Goal: Task Accomplishment & Management: Use online tool/utility

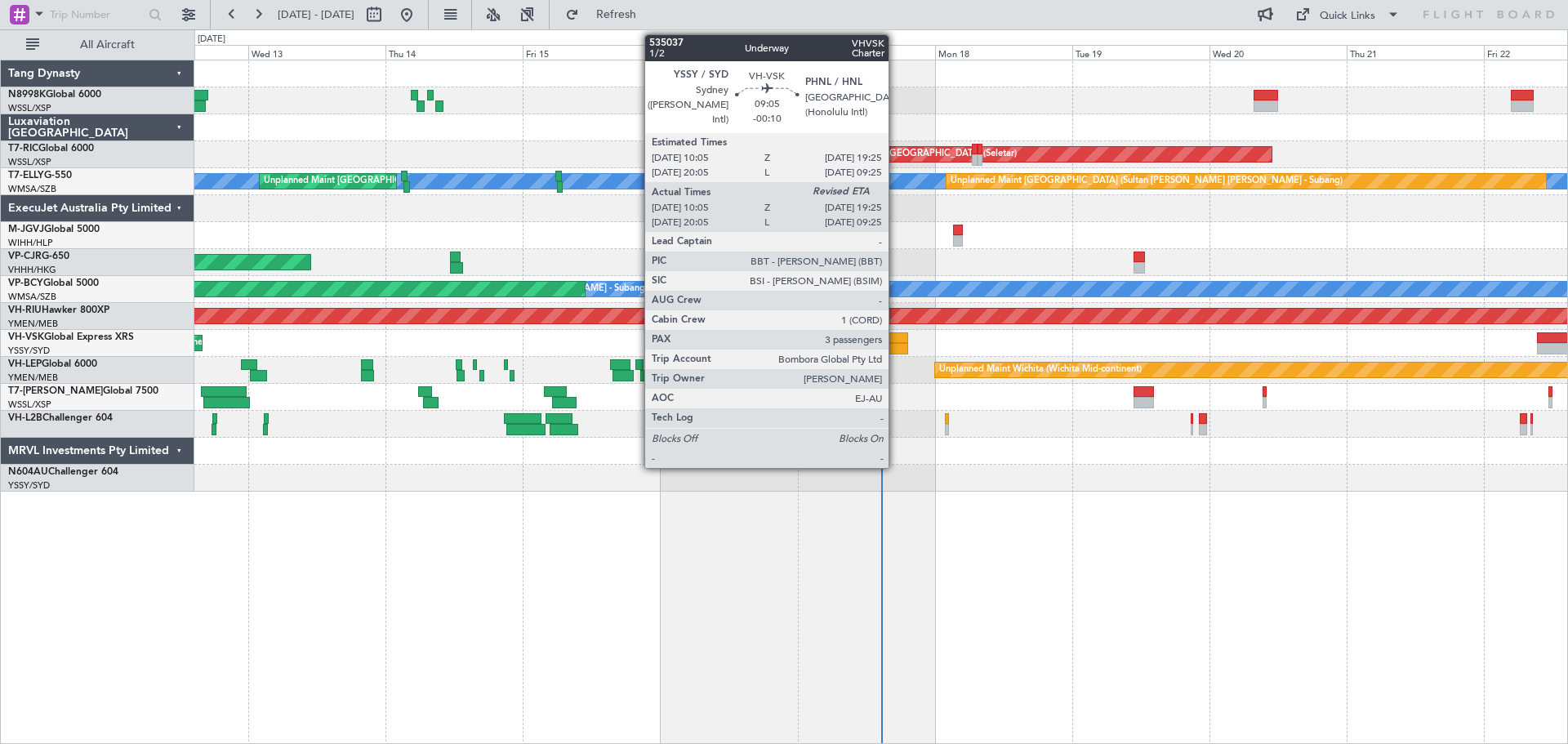
click at [896, 344] on div at bounding box center [882, 349] width 54 height 11
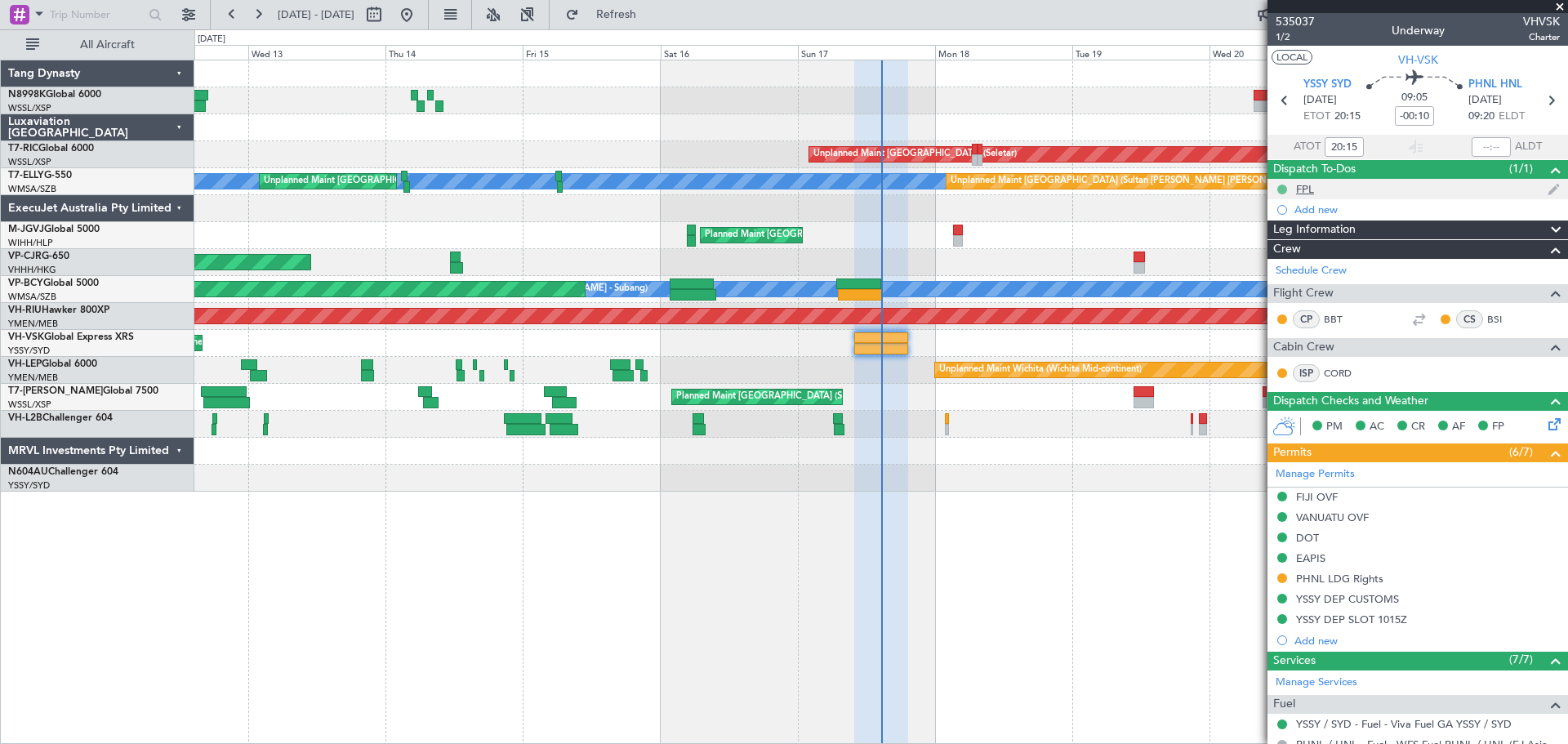
type input "10:15"
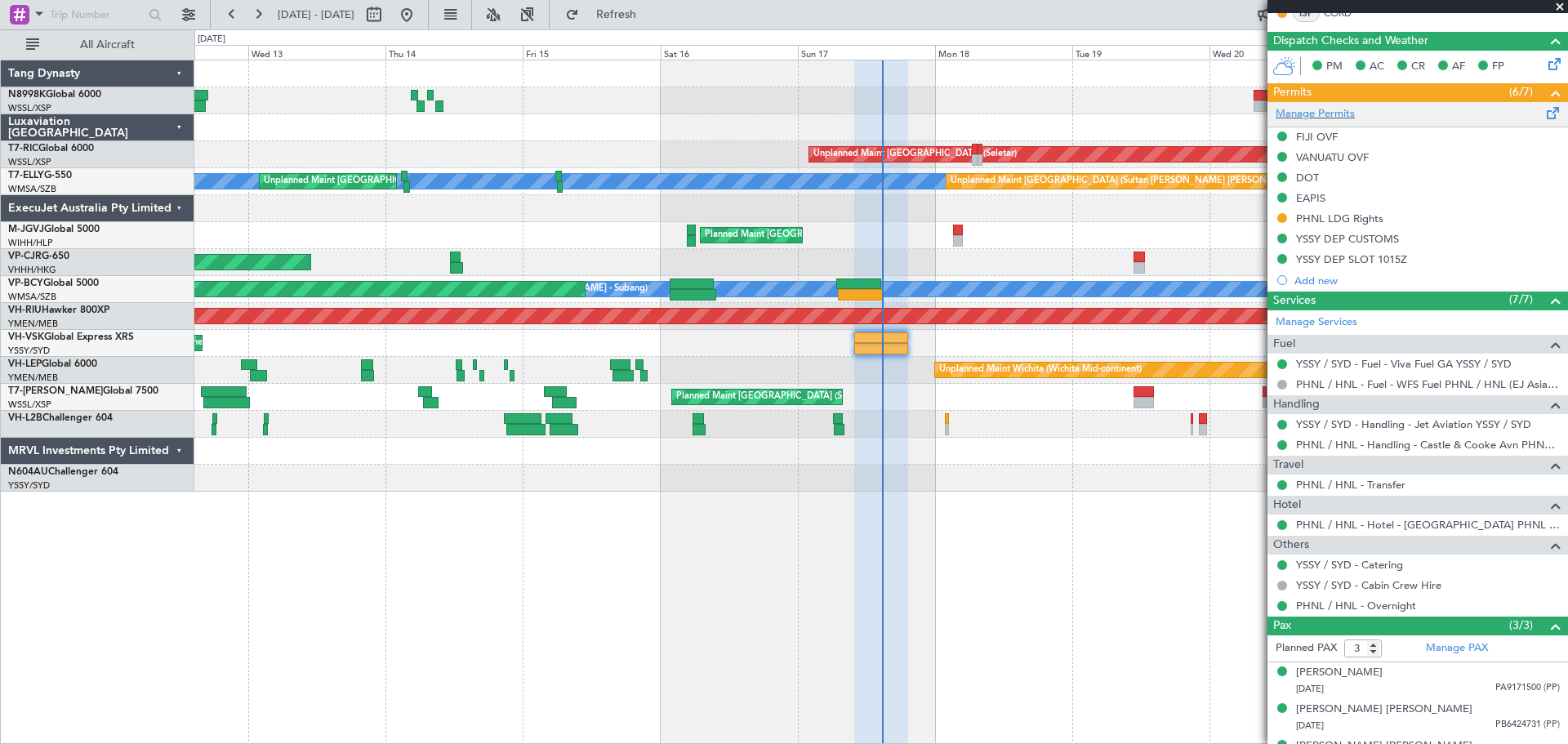
scroll to position [388, 0]
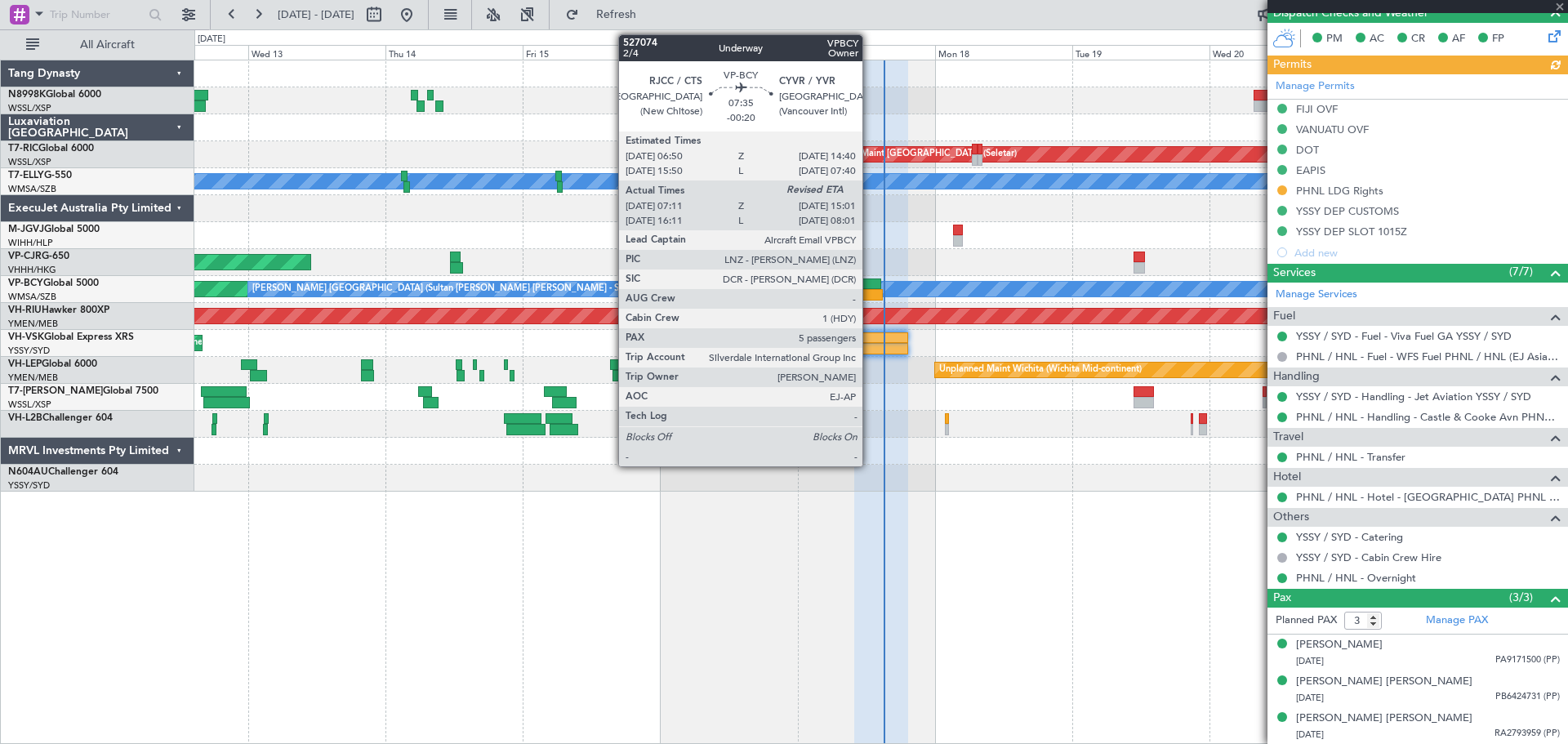
click at [869, 292] on div at bounding box center [860, 295] width 45 height 11
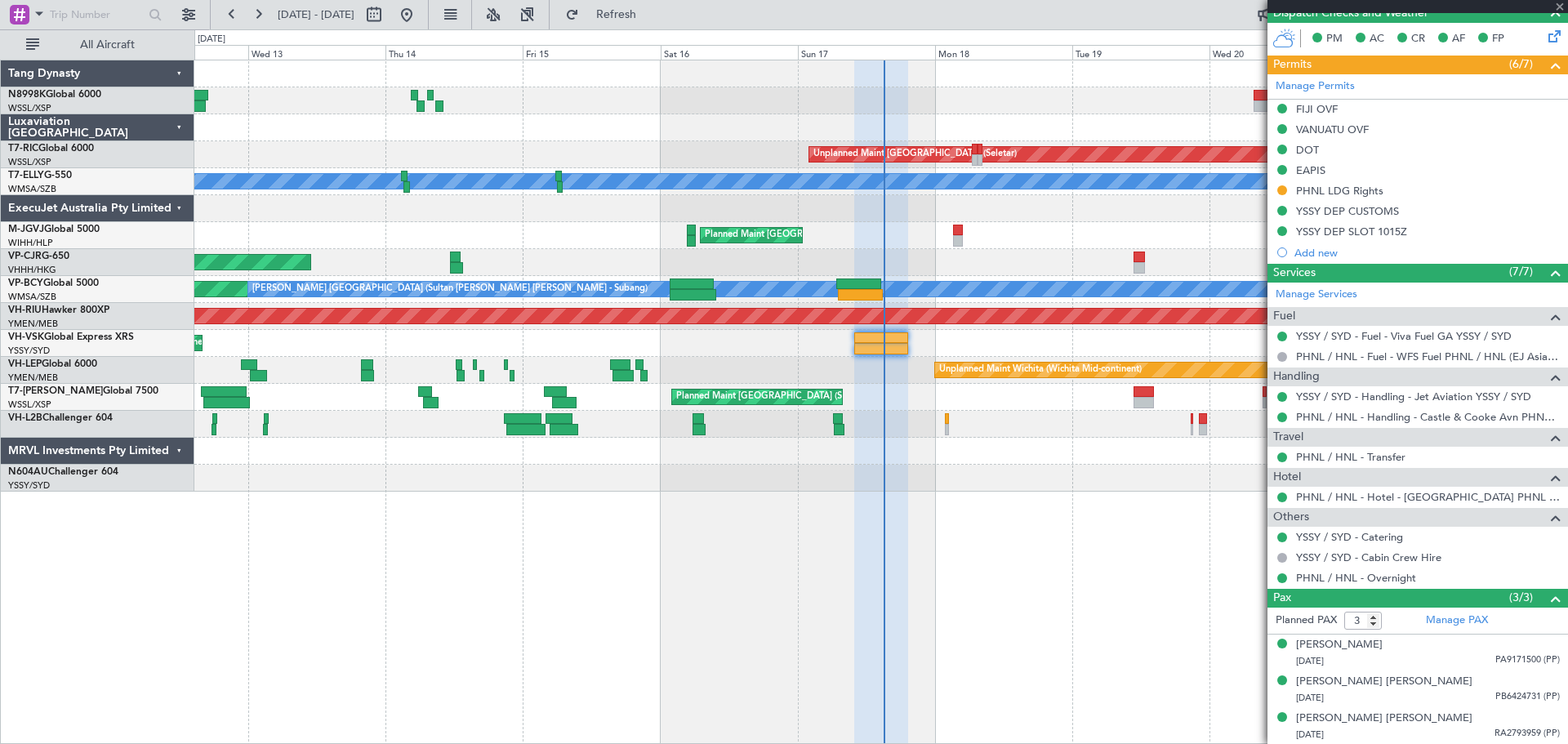
type input "-00:20"
type input "07:21"
type input "5"
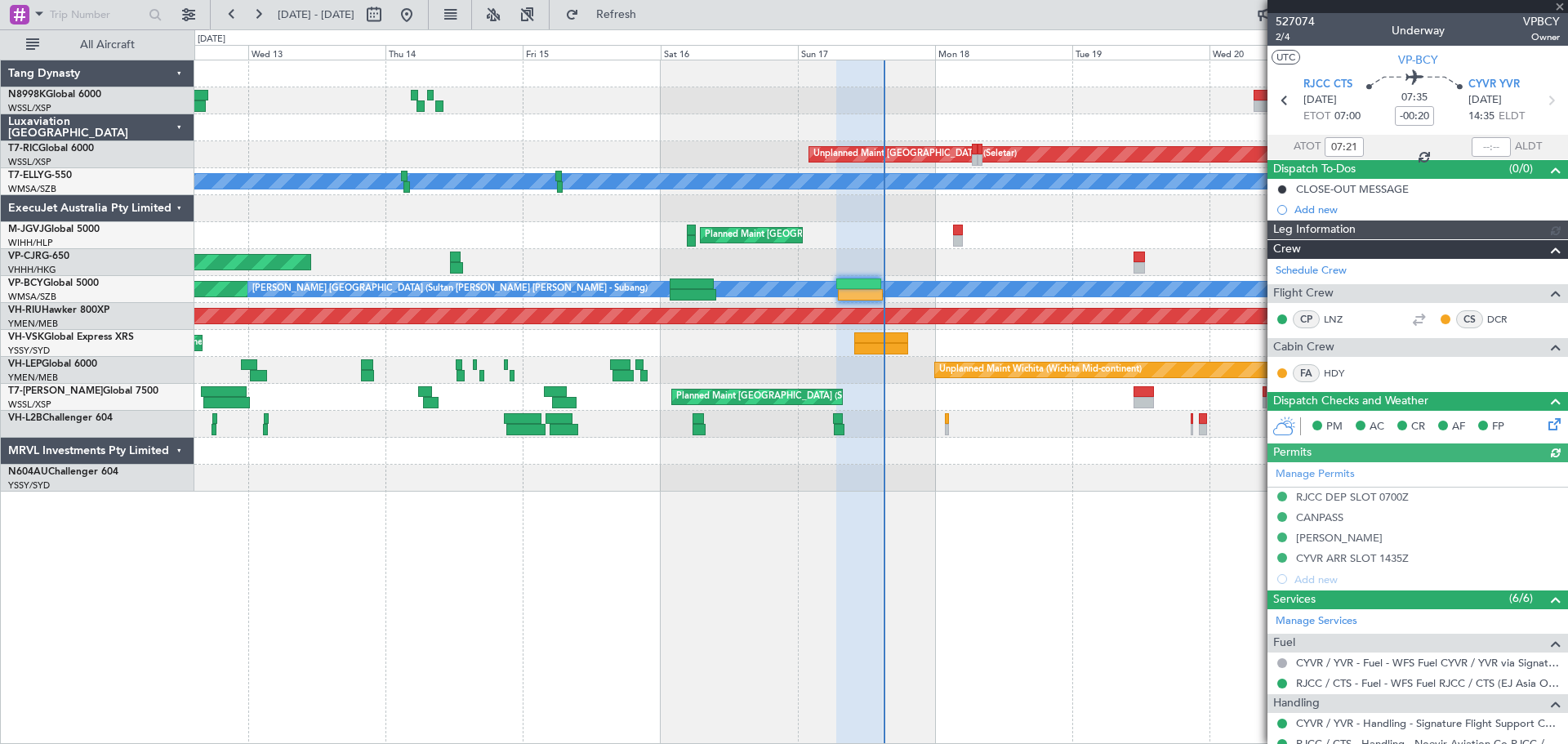
type input "[PERSON_NAME] (KYA)"
click at [1483, 144] on div at bounding box center [1492, 147] width 39 height 20
click at [1485, 148] on div at bounding box center [1492, 147] width 39 height 20
click at [1486, 143] on input "text" at bounding box center [1492, 147] width 39 height 20
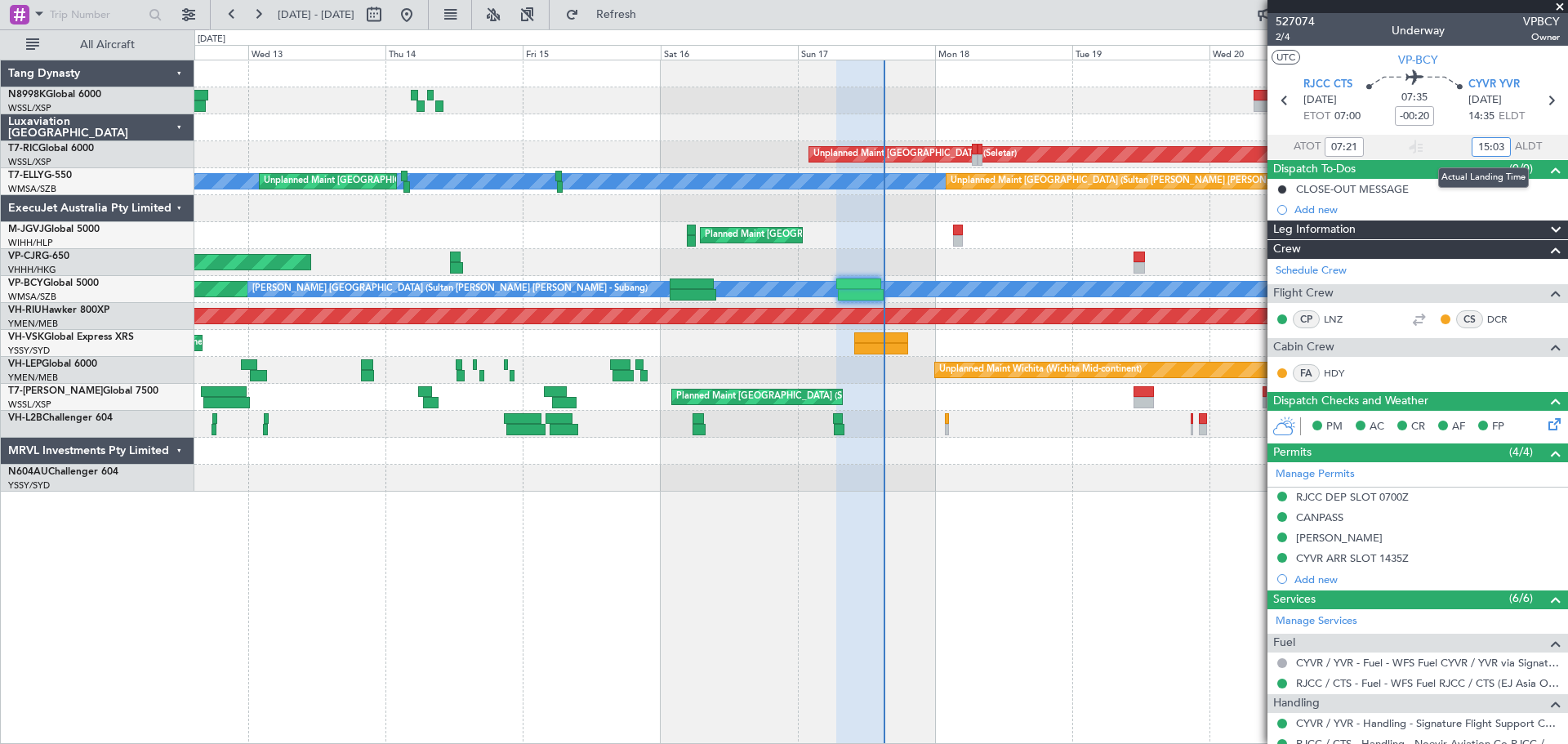
type input "15:03"
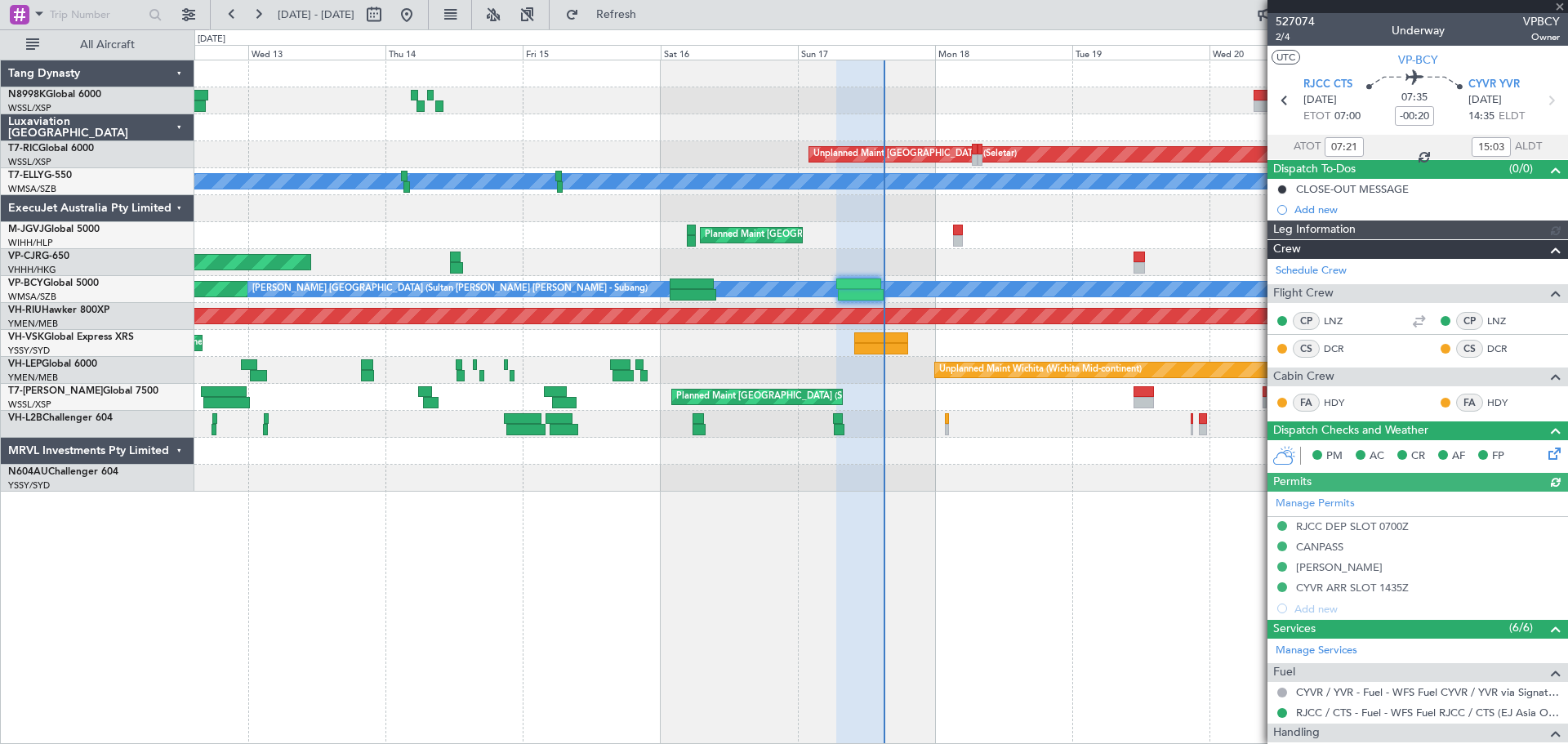
type input "[PERSON_NAME] (KYA)"
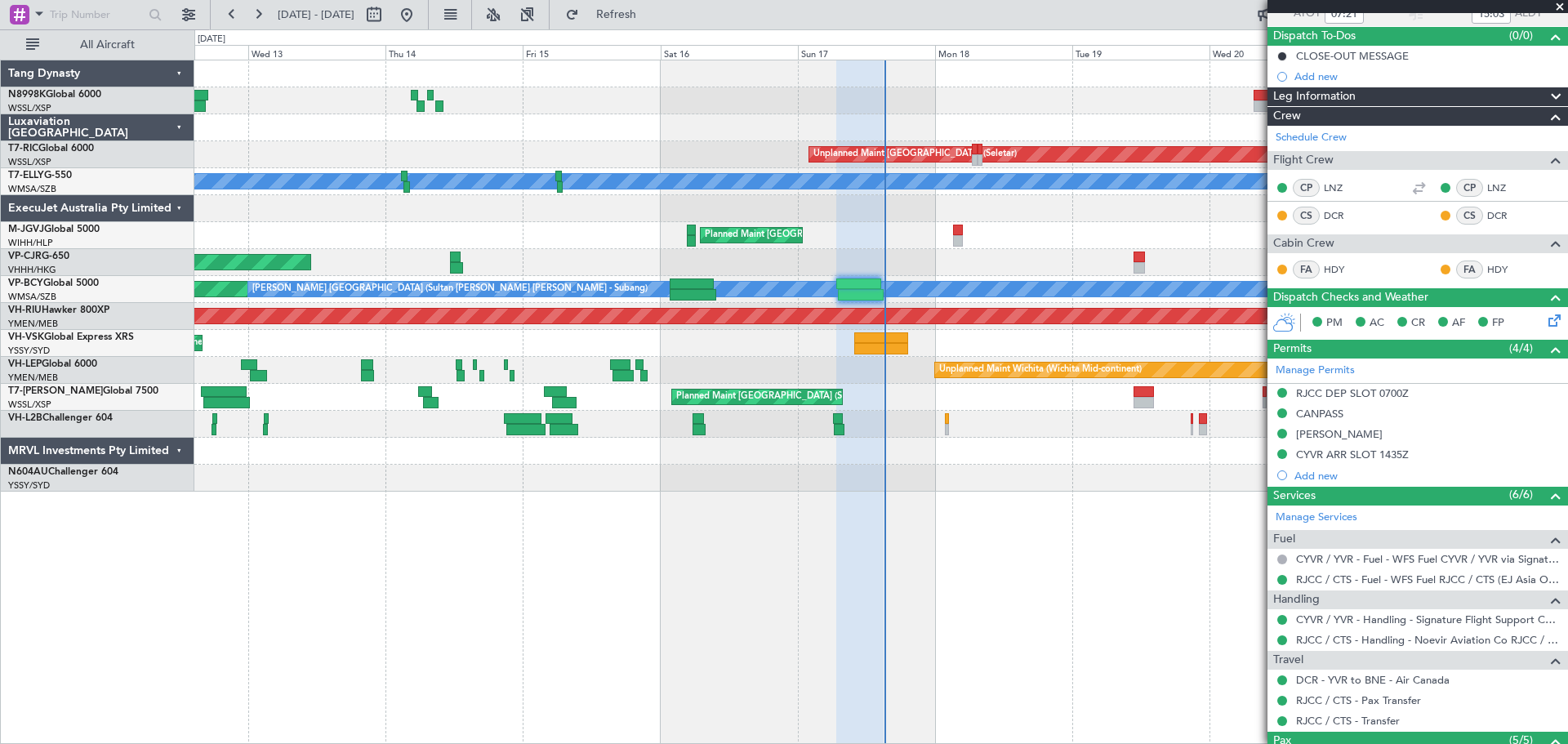
scroll to position [327, 0]
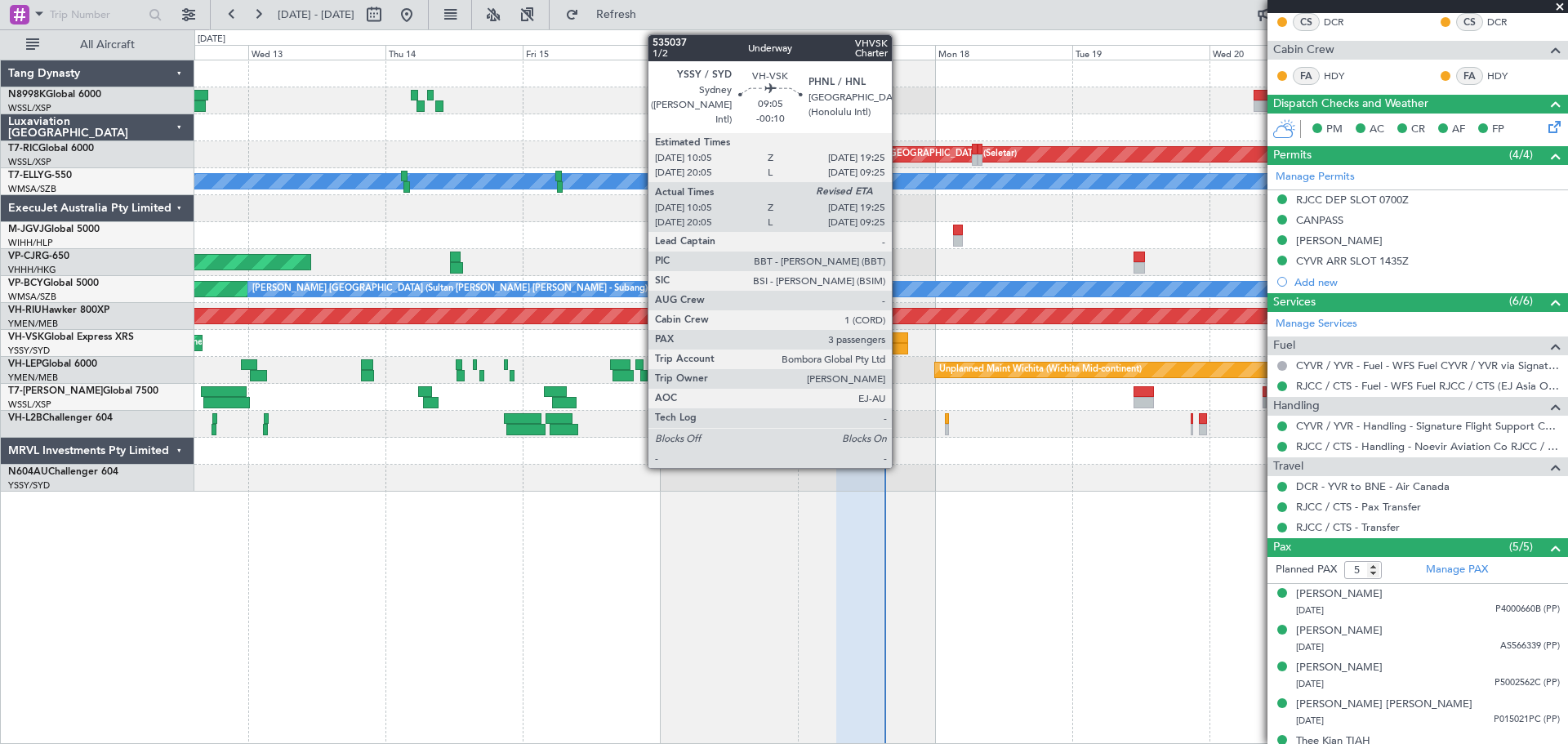
click at [899, 339] on div at bounding box center [882, 338] width 54 height 11
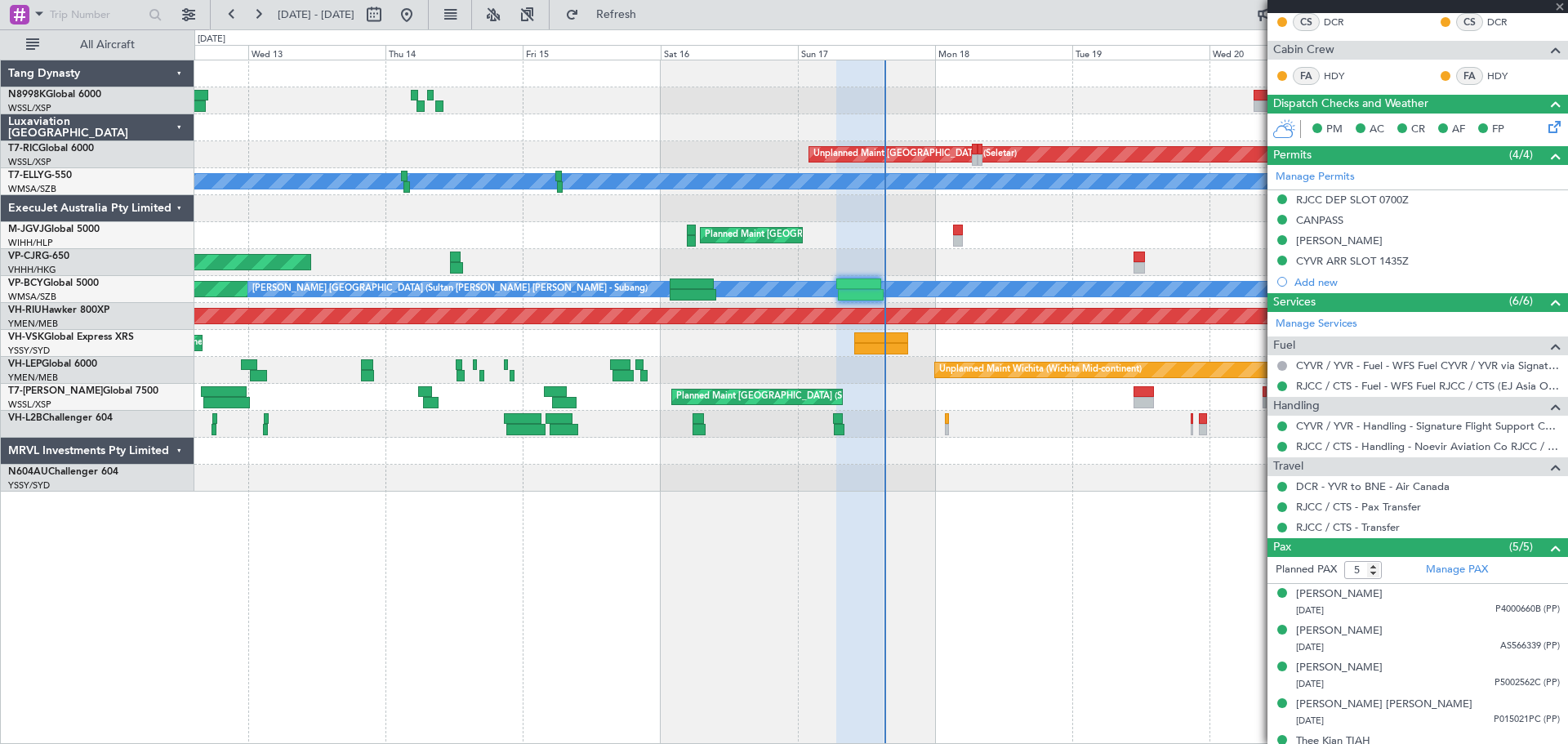
type input "-00:10"
type input "10:15"
type input "3"
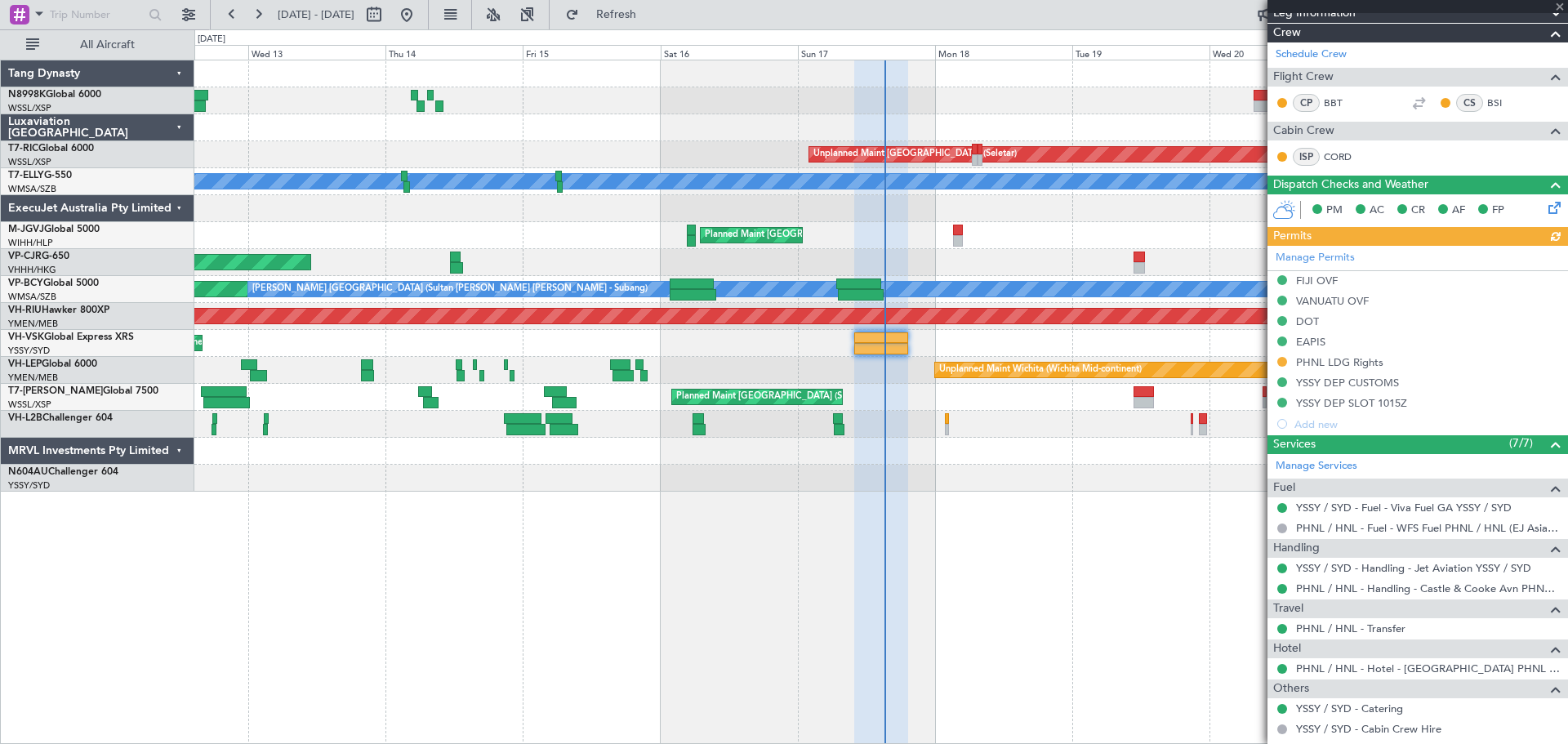
scroll to position [388, 0]
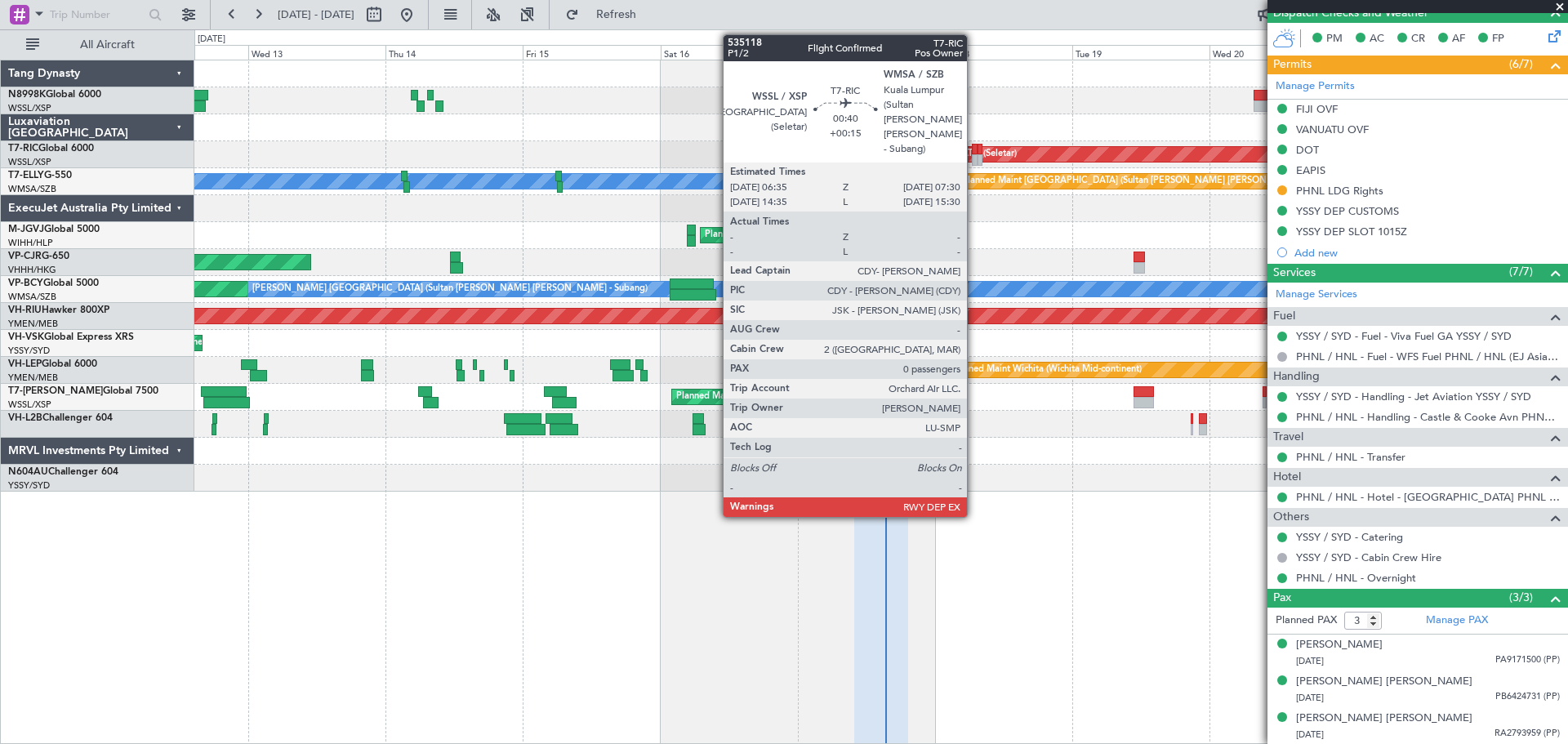
click at [974, 156] on div at bounding box center [974, 160] width 6 height 11
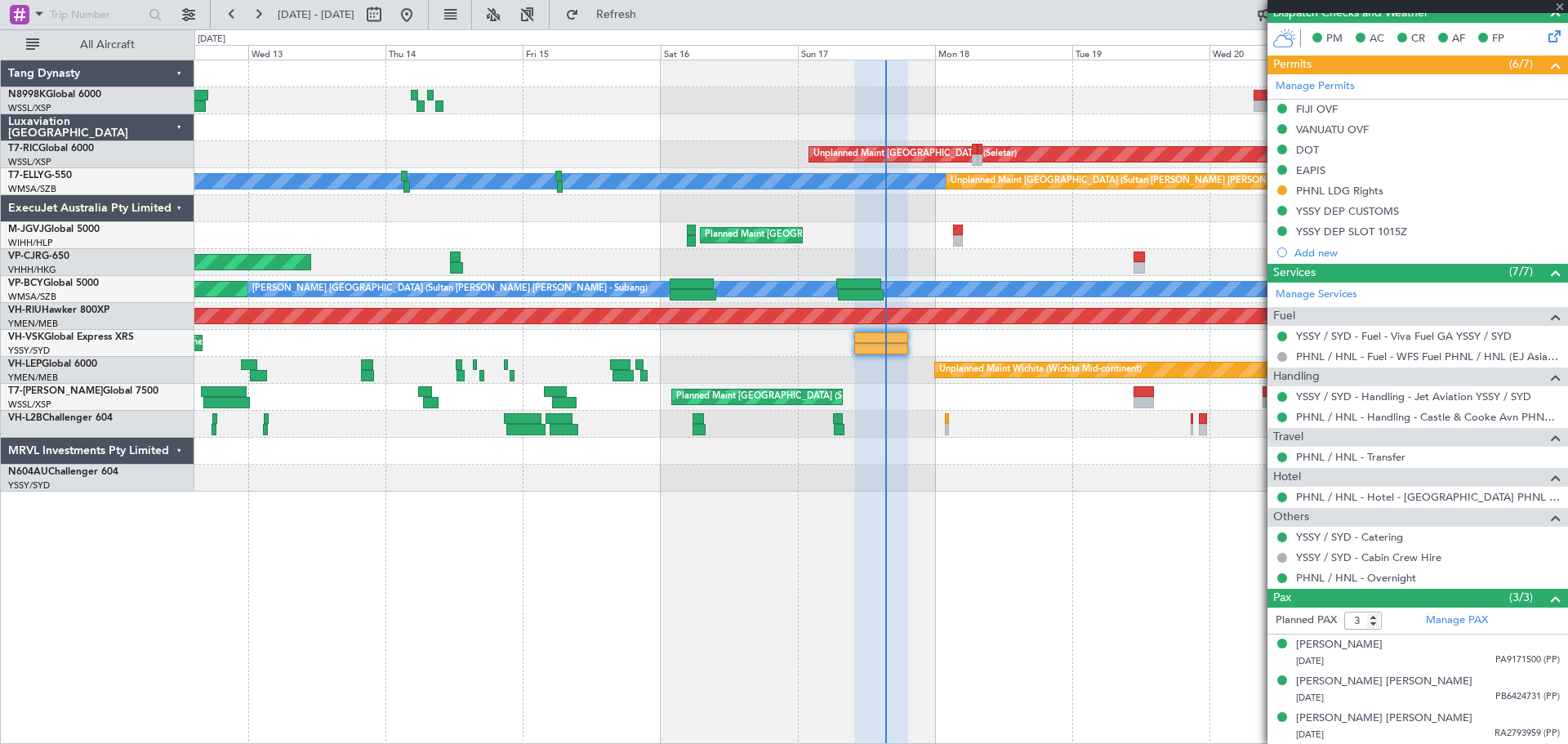
type input "+00:15"
type input "0"
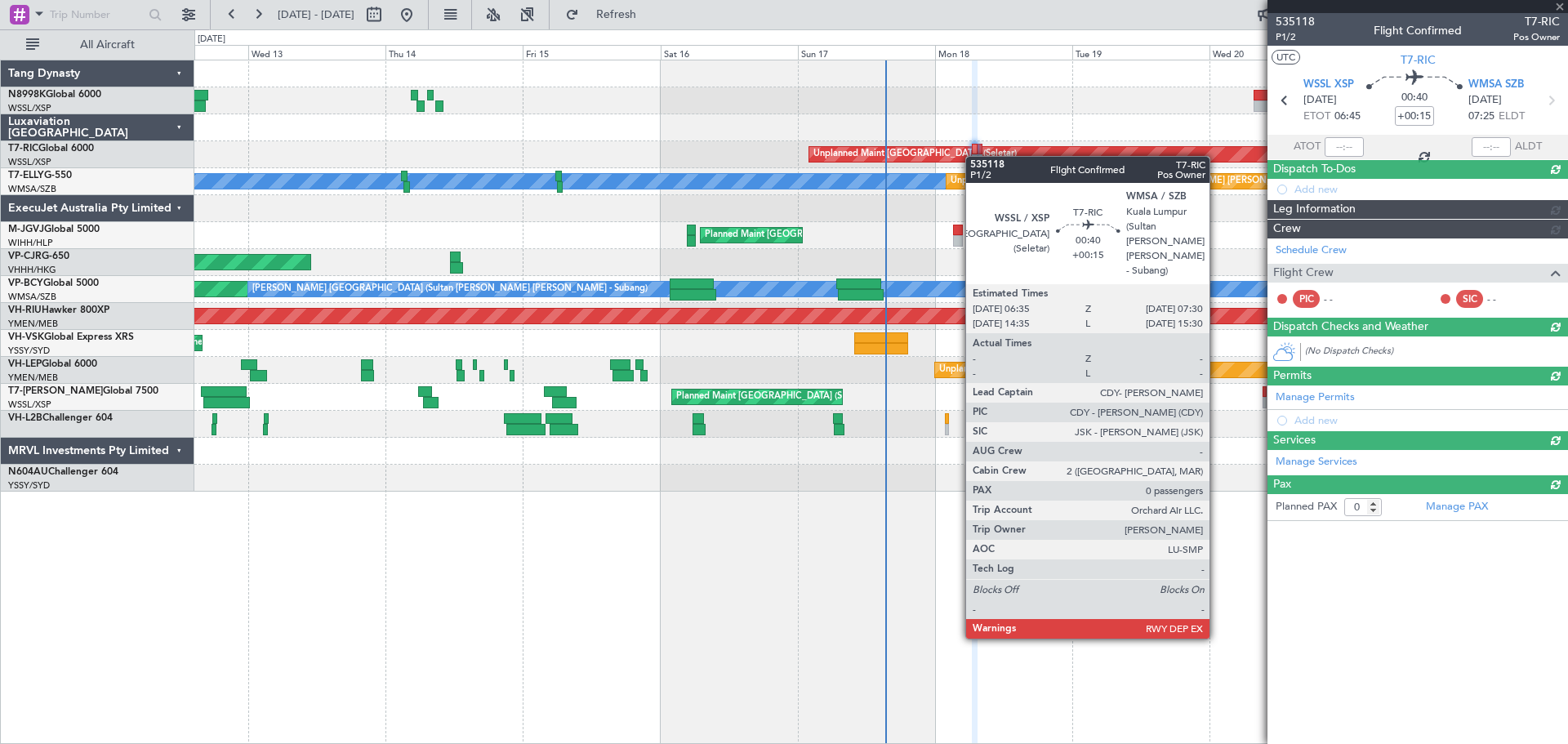
scroll to position [0, 0]
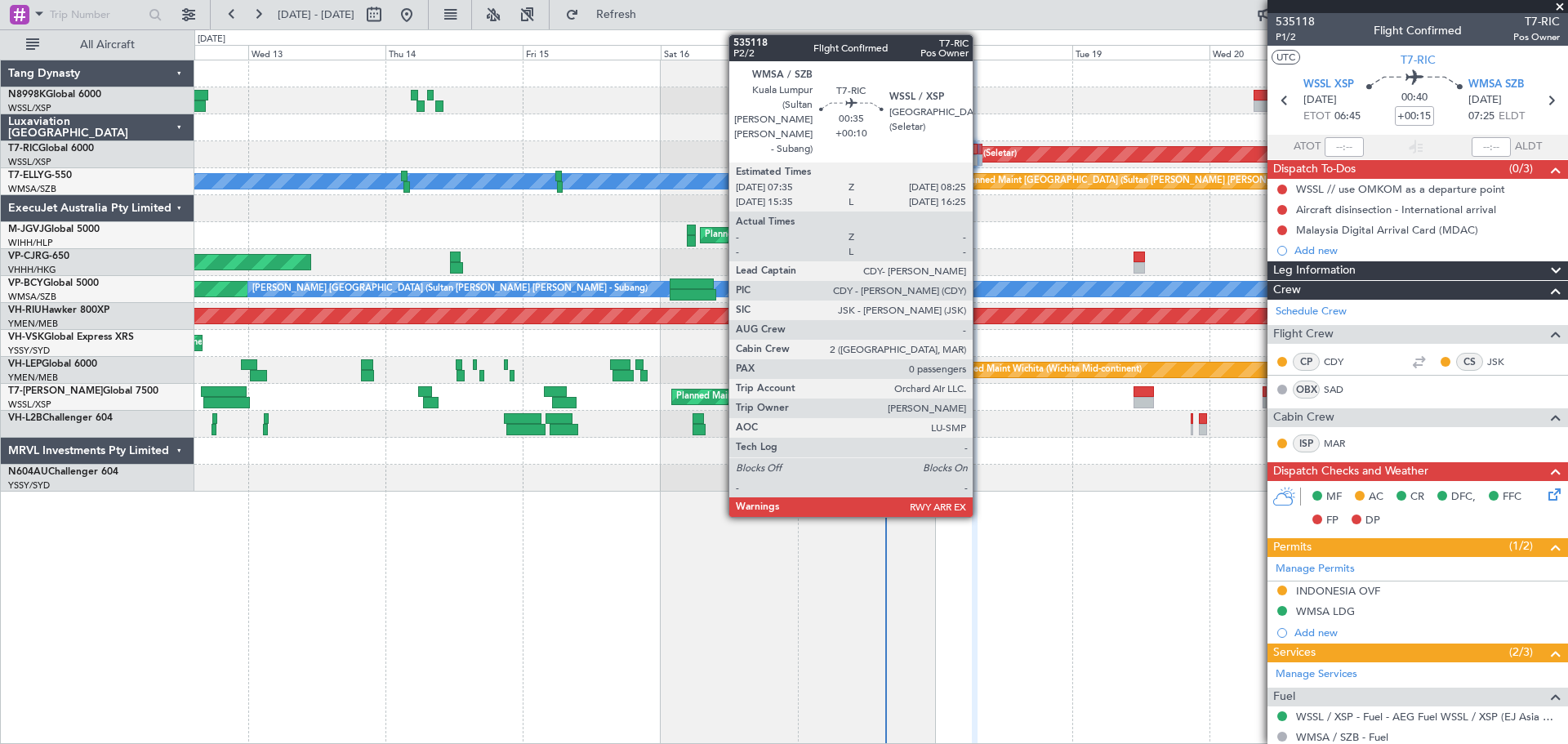
click at [980, 154] on div at bounding box center [980, 149] width 5 height 11
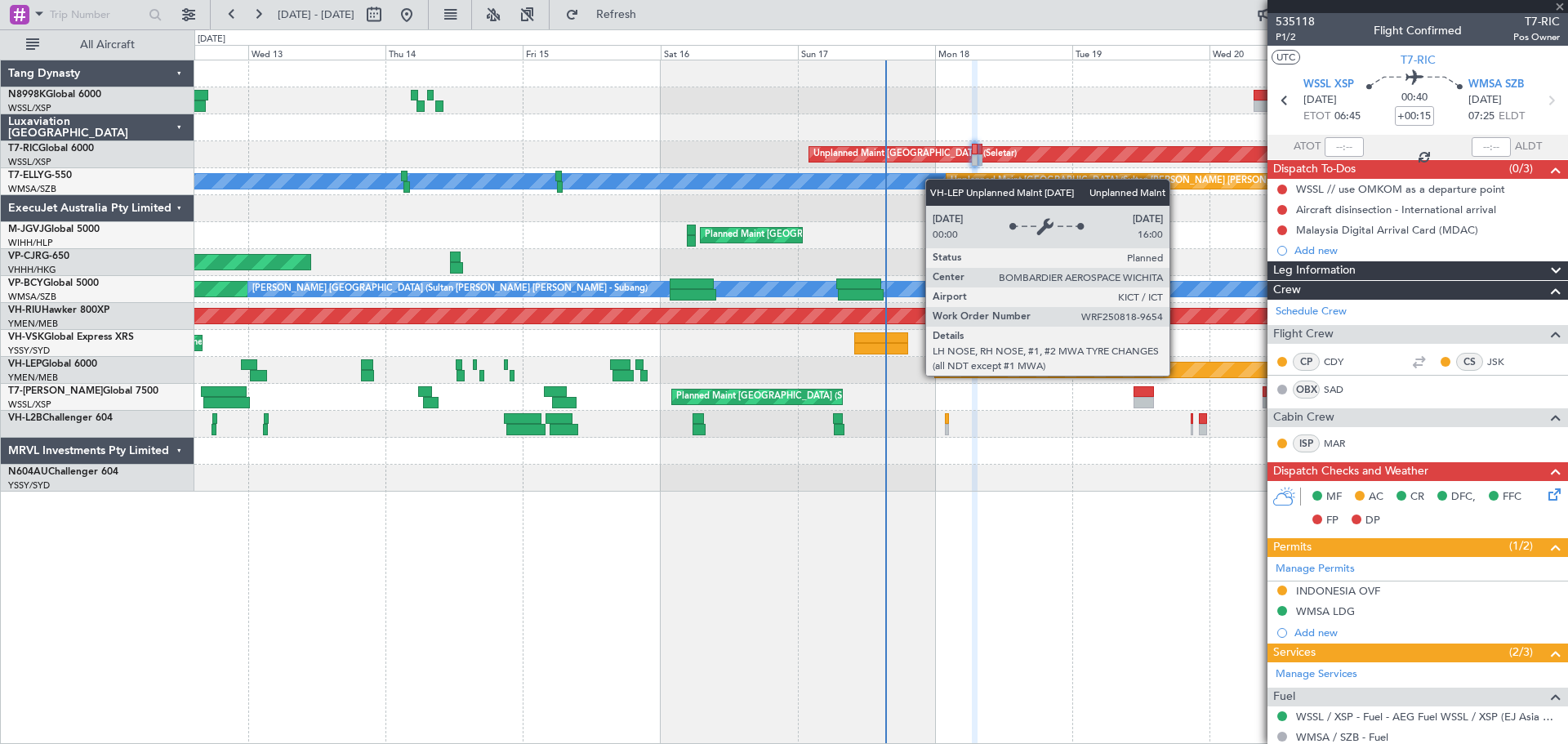
type input "+00:10"
